Goal: Navigation & Orientation: Find specific page/section

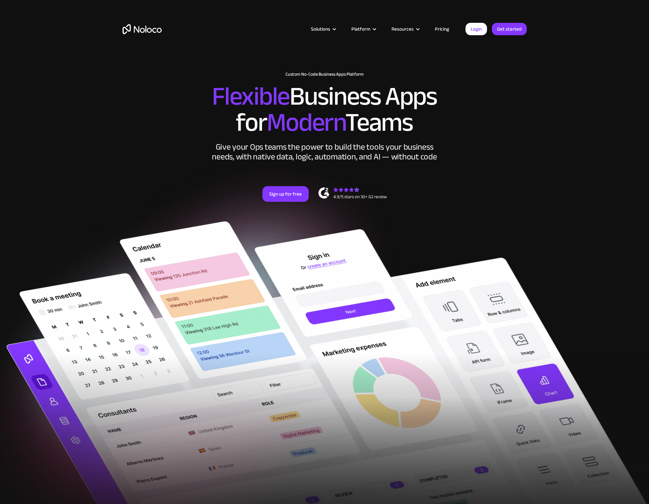
click at [443, 28] on link "Pricing" at bounding box center [441, 29] width 31 height 8
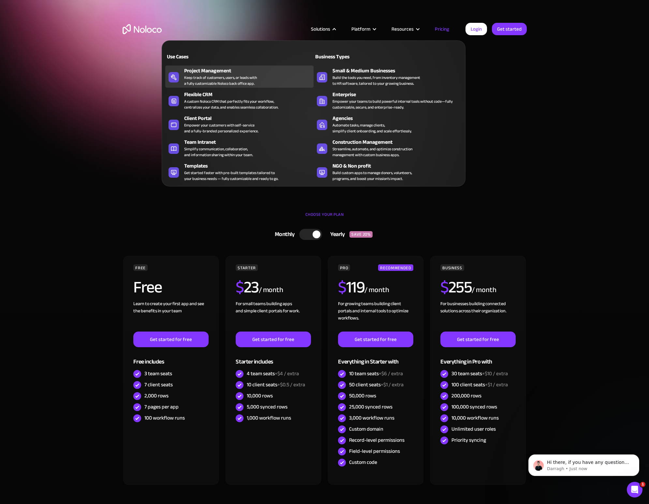
click at [224, 73] on div "Project Management" at bounding box center [250, 71] width 132 height 8
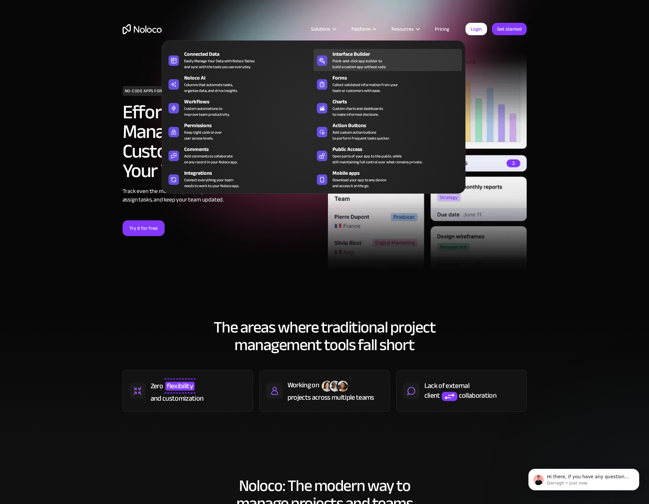
click at [356, 56] on div "Interface Builder" at bounding box center [398, 54] width 132 height 8
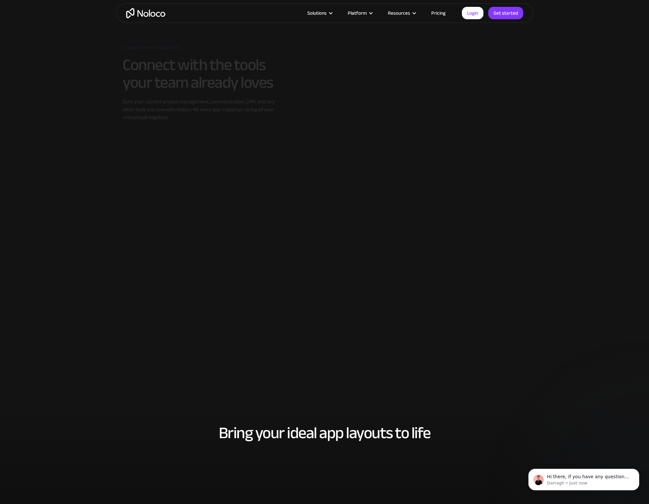
scroll to position [924, 0]
